Goal: Transaction & Acquisition: Purchase product/service

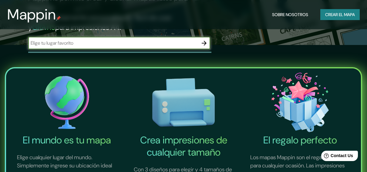
scroll to position [121, 0]
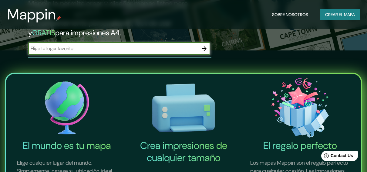
click at [99, 49] on input "text" at bounding box center [113, 48] width 170 height 7
type input "SAN [PERSON_NAME]"
click at [203, 50] on icon "button" at bounding box center [203, 48] width 7 height 7
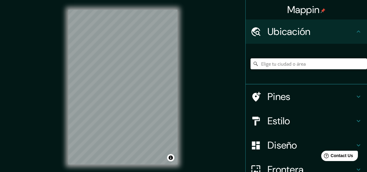
click at [286, 59] on input "Elige tu ciudad o área" at bounding box center [309, 63] width 116 height 11
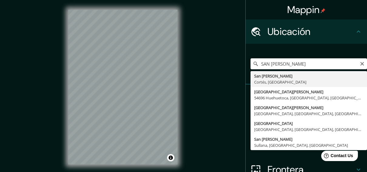
type input "San [PERSON_NAME], [GEOGRAPHIC_DATA], [GEOGRAPHIC_DATA]"
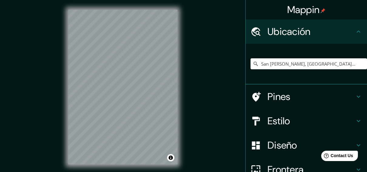
scroll to position [60, 0]
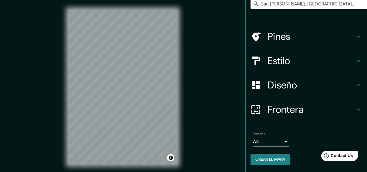
click at [310, 86] on h4 "Diseño" at bounding box center [310, 85] width 87 height 12
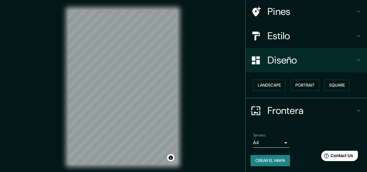
scroll to position [44, 0]
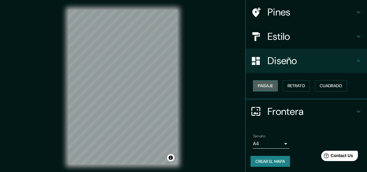
click at [266, 87] on font "Paisaje" at bounding box center [265, 86] width 15 height 8
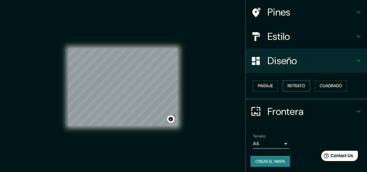
click at [297, 85] on font "Retrato" at bounding box center [297, 86] width 18 height 8
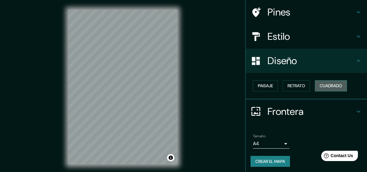
click at [320, 86] on font "Cuadrado" at bounding box center [331, 86] width 22 height 8
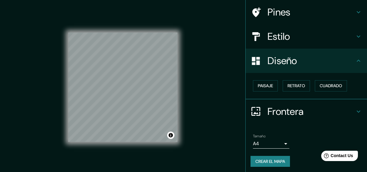
scroll to position [46, 0]
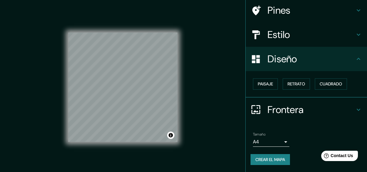
click at [267, 156] on font "Crear el mapa" at bounding box center [270, 160] width 30 height 8
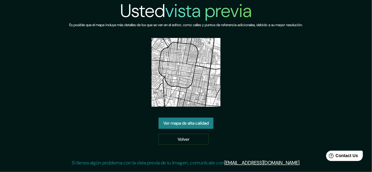
drag, startPoint x: 199, startPoint y: 88, endPoint x: 251, endPoint y: 89, distance: 51.9
click at [255, 83] on div "Usted vista previa Es posible que el mapa incluya más detalles de los que se ve…" at bounding box center [185, 85] width 233 height 171
click at [193, 121] on link "Ver mapa de alta calidad" at bounding box center [185, 122] width 55 height 11
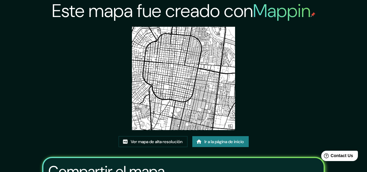
click at [207, 139] on font "Ir a la página de inicio" at bounding box center [223, 142] width 39 height 8
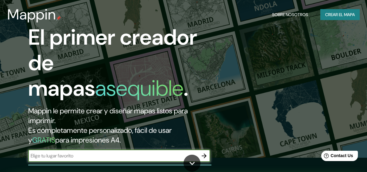
scroll to position [121, 0]
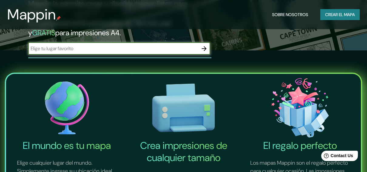
click at [140, 49] on input "text" at bounding box center [113, 48] width 170 height 7
click at [199, 50] on button "button" at bounding box center [204, 48] width 12 height 12
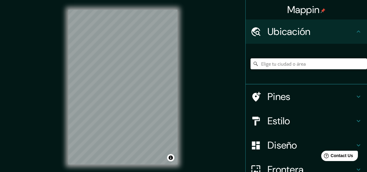
click at [277, 66] on input "Elige tu ciudad o área" at bounding box center [309, 63] width 116 height 11
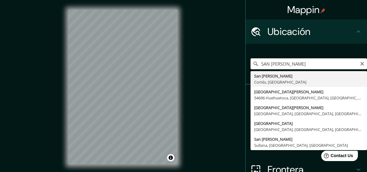
type input "San [PERSON_NAME], [GEOGRAPHIC_DATA], [GEOGRAPHIC_DATA]"
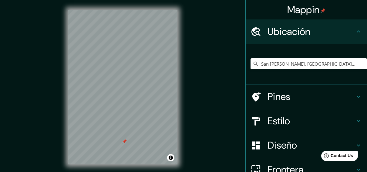
click at [285, 141] on h4 "Diseño" at bounding box center [310, 145] width 87 height 12
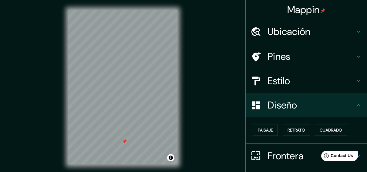
click at [287, 151] on h4 "Frontera" at bounding box center [310, 156] width 87 height 12
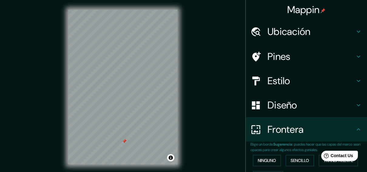
scroll to position [61, 0]
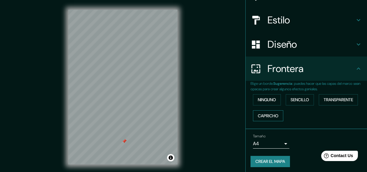
click at [261, 113] on font "Capricho" at bounding box center [268, 116] width 21 height 8
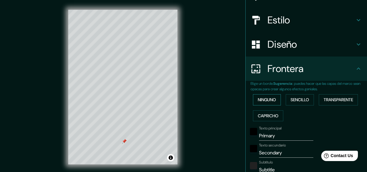
click at [265, 103] on font "Ninguno" at bounding box center [267, 100] width 18 height 8
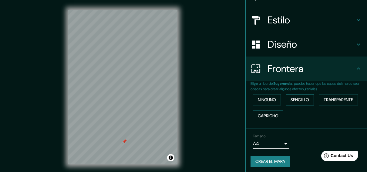
click at [301, 100] on font "Sencillo" at bounding box center [300, 100] width 18 height 8
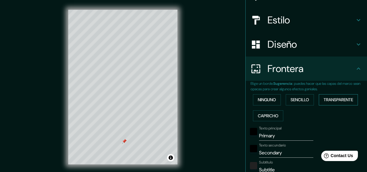
click at [336, 96] on font "Transparente" at bounding box center [338, 100] width 29 height 8
click at [265, 98] on font "Ninguno" at bounding box center [267, 100] width 18 height 8
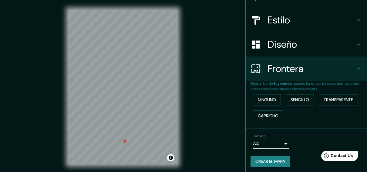
click at [290, 51] on div "Diseño" at bounding box center [306, 44] width 121 height 24
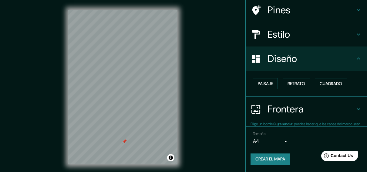
scroll to position [46, 0]
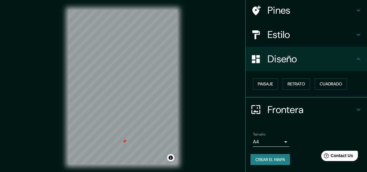
click at [292, 31] on h4 "Estilo" at bounding box center [310, 35] width 87 height 12
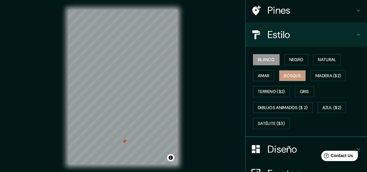
click at [297, 77] on button "Bosque" at bounding box center [292, 75] width 27 height 11
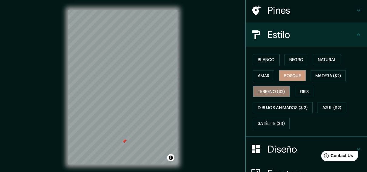
click at [272, 91] on font "Terreno ($2)" at bounding box center [271, 92] width 27 height 8
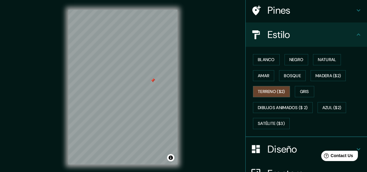
click at [153, 82] on div at bounding box center [152, 80] width 5 height 5
click at [266, 121] on font "Satélite ($3)" at bounding box center [271, 123] width 27 height 8
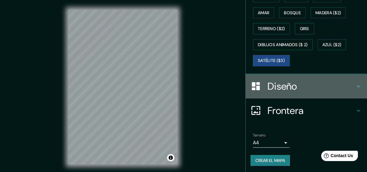
click at [294, 87] on h4 "Diseño" at bounding box center [310, 86] width 87 height 12
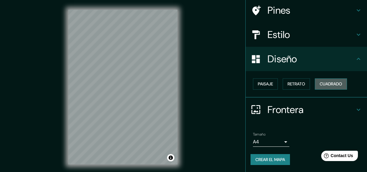
click at [325, 86] on font "Cuadrado" at bounding box center [331, 84] width 22 height 8
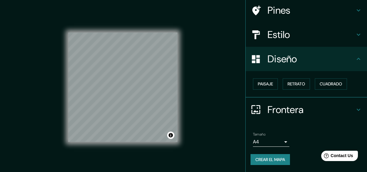
click at [97, 143] on div "© Mapbox © OpenStreetMap Improve this map © Maxar" at bounding box center [122, 87] width 109 height 154
click at [293, 37] on h4 "Estilo" at bounding box center [310, 35] width 87 height 12
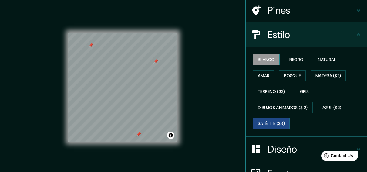
click at [262, 57] on font "Blanco" at bounding box center [266, 60] width 17 height 8
click at [170, 70] on div at bounding box center [169, 70] width 5 height 5
click at [116, 59] on div at bounding box center [116, 57] width 5 height 5
click at [82, 116] on div at bounding box center [81, 115] width 5 height 5
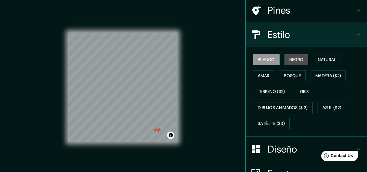
click at [285, 58] on button "Negro" at bounding box center [296, 59] width 24 height 11
click at [275, 59] on button "Blanco" at bounding box center [266, 59] width 27 height 11
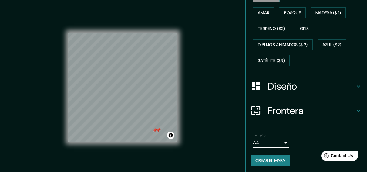
click at [273, 159] on font "Crear el mapa" at bounding box center [270, 160] width 30 height 8
